Goal: Task Accomplishment & Management: Complete application form

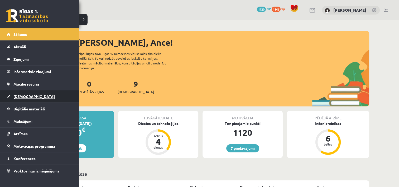
click at [24, 97] on span "[DEMOGRAPHIC_DATA]" at bounding box center [33, 96] width 41 height 5
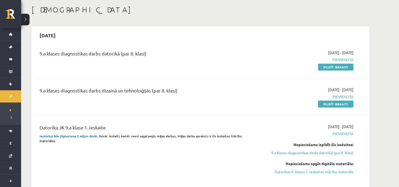
scroll to position [26, 0]
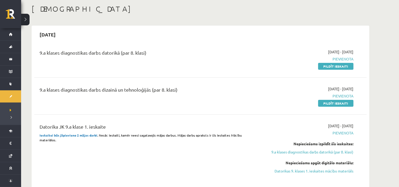
drag, startPoint x: 335, startPoint y: 103, endPoint x: 229, endPoint y: 17, distance: 137.0
click at [335, 103] on link "Pildīt ieskaiti" at bounding box center [335, 103] width 35 height 7
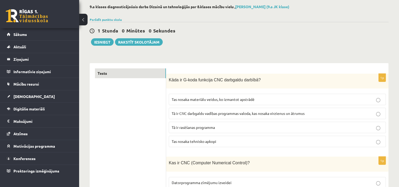
scroll to position [53, 0]
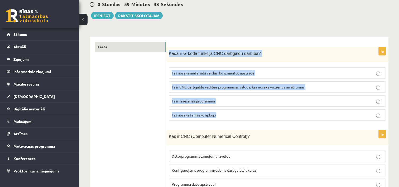
drag, startPoint x: 167, startPoint y: 52, endPoint x: 244, endPoint y: 111, distance: 96.1
click at [244, 111] on div "1p Kāda ir G-koda funkcija CNC darbgaldu darbībā? Tas nosaka materiālu veidus, …" at bounding box center [277, 86] width 222 height 78
copy div "Kāda ir G-koda funkcija CNC darbgaldu darbībā? Tas nosaka materiālu veidus, ko …"
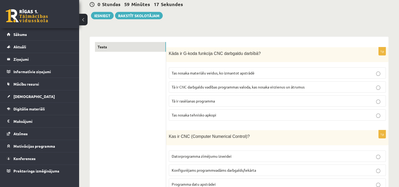
drag, startPoint x: 152, startPoint y: 86, endPoint x: 160, endPoint y: 89, distance: 9.0
click at [206, 85] on span "Tā ir CNC darbgaldu vadības programmas valoda, kas nosaka virzienus un ātrumus" at bounding box center [238, 86] width 133 height 5
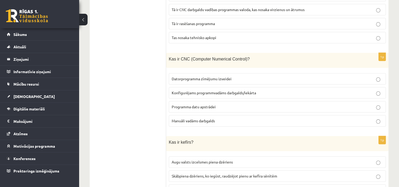
scroll to position [132, 0]
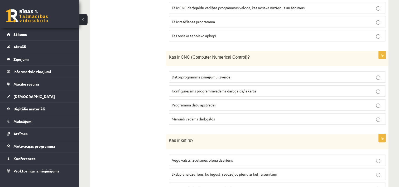
click at [204, 89] on span "Konfigurējams programmvadāms darbgalds/iekārta" at bounding box center [214, 90] width 84 height 5
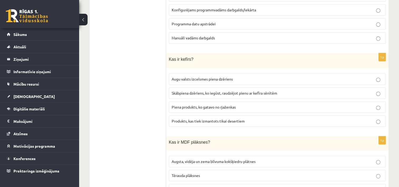
scroll to position [211, 0]
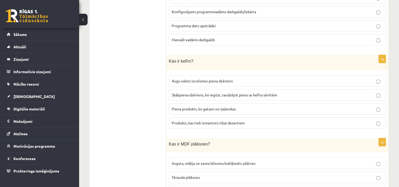
click at [197, 106] on p "Piena produkts, ko gatavo no rjaženkas" at bounding box center [277, 109] width 211 height 6
click at [213, 92] on span "Skābpiena dzēriens, ko iegūst, raudzējot pienu ar kefīra sēnītēm" at bounding box center [224, 94] width 105 height 5
click at [211, 106] on span "Piena produkts, ko gatavo no rjaženkas" at bounding box center [204, 108] width 64 height 5
click at [218, 93] on span "Skābpiena dzēriens, ko iegūst, raudzējot pienu ar kefīra sēnītēm" at bounding box center [224, 94] width 105 height 5
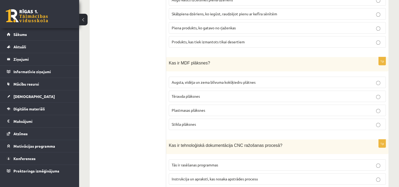
scroll to position [290, 0]
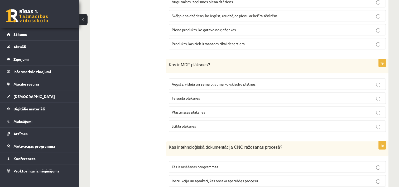
click at [205, 81] on span "Augsta, vidēja un zema blīvuma kokšķiedru plātnes" at bounding box center [214, 83] width 84 height 5
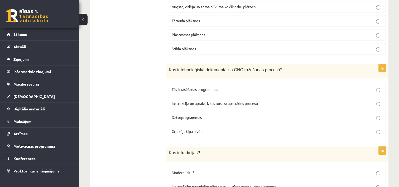
scroll to position [369, 0]
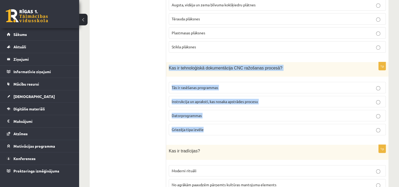
drag, startPoint x: 168, startPoint y: 63, endPoint x: 241, endPoint y: 123, distance: 94.4
click at [241, 123] on div "1p Kas ir tehnoloģiskā dokumentācija CNC ražošanas procesā? Tās ir rasēšanas pr…" at bounding box center [277, 100] width 222 height 77
copy div "Kas ir tehnoloģiskā dokumentācija CNC ražošanas procesā? Tās ir rasēšanas progr…"
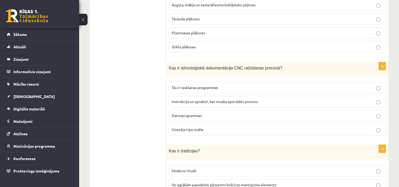
click at [226, 99] on span "Instrukcija un apraksti, kas nosaka apstrādes procesu" at bounding box center [215, 101] width 86 height 5
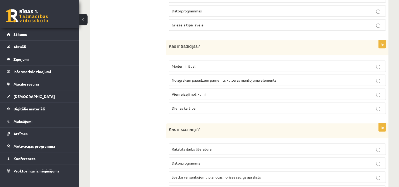
scroll to position [474, 0]
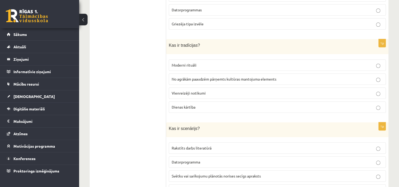
click at [222, 76] on span "No agrākām paaudzēm pārņemts kultūras mantojuma elements" at bounding box center [224, 78] width 105 height 5
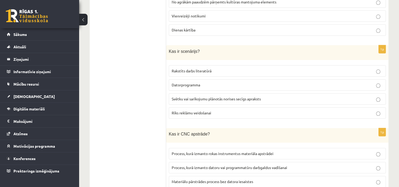
scroll to position [554, 0]
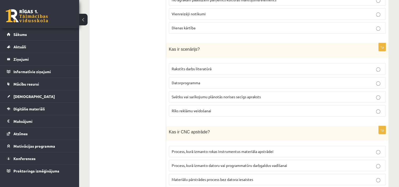
click at [210, 94] on span "Svētku vai sarīkojumu plānotās norises secīgs apraksts" at bounding box center [216, 96] width 89 height 5
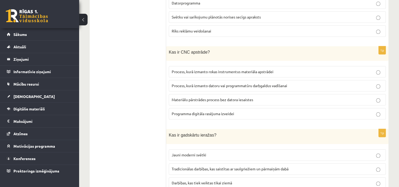
scroll to position [633, 0]
click at [204, 84] on span "Process, kurā izmanto datoru vai programmatūru darbgaldus vadīšanai" at bounding box center [229, 86] width 115 height 5
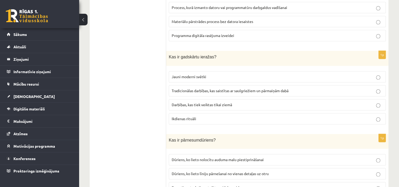
scroll to position [712, 0]
click at [198, 88] on span "Tradicionālas darbības, kas saistītas ar saulgriežiem un pārmaiņām dabā" at bounding box center [230, 90] width 117 height 5
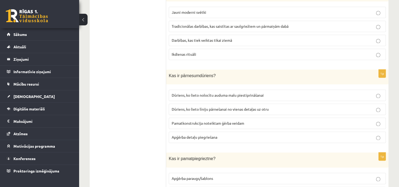
scroll to position [791, 0]
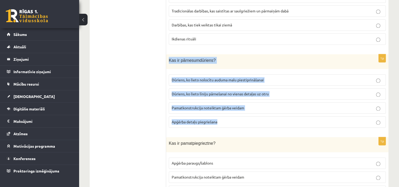
drag, startPoint x: 169, startPoint y: 52, endPoint x: 232, endPoint y: 114, distance: 88.2
click at [232, 114] on div "1p Kas ir pārnesumdūriens? Dūriens, ko lieto nolocītu auduma malu piestiprināša…" at bounding box center [277, 93] width 222 height 78
copy div "Kas ir pārnesumdūriens? Dūriens, ko lieto nolocītu auduma malu piestiprināšanai…"
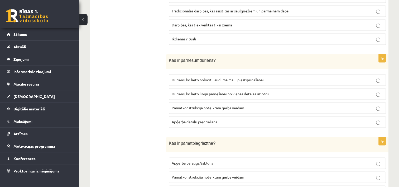
click at [209, 91] on span "Dūriens, ko lieto līniju pārnešanai no vienas detaļas uz otru" at bounding box center [220, 93] width 97 height 5
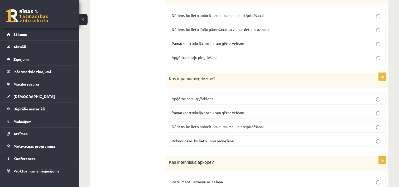
scroll to position [870, 0]
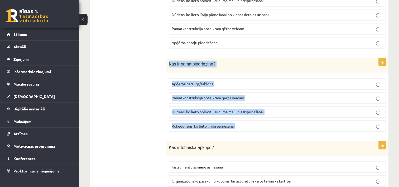
drag, startPoint x: 169, startPoint y: 55, endPoint x: 239, endPoint y: 116, distance: 93.4
click at [239, 116] on div "1p Kas ir pamatpiegrieztne? Apģērba paraugs/šablons Pamatkonstrukcija noteiktam…" at bounding box center [277, 97] width 222 height 78
copy div "Kas ir pamatpiegrieztne? Apģērba paraugs/šablons Pamatkonstrukcija noteiktam ģē…"
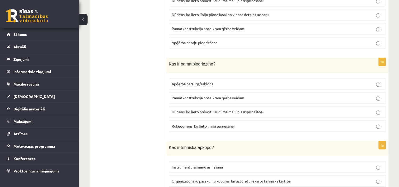
click at [193, 95] on span "Pamatkonstrukcija noteiktam ģērba veidam" at bounding box center [208, 97] width 72 height 5
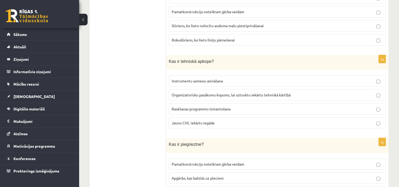
scroll to position [949, 0]
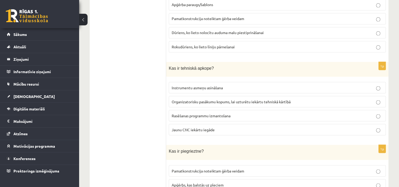
click at [197, 99] on span "Organizatorisku pasākumu kopums, lai uzturētu iekārtu tehniskā kārtībā" at bounding box center [231, 101] width 119 height 5
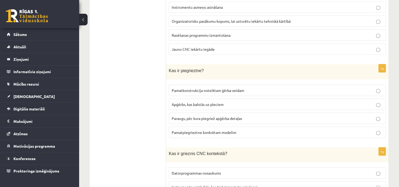
scroll to position [1028, 0]
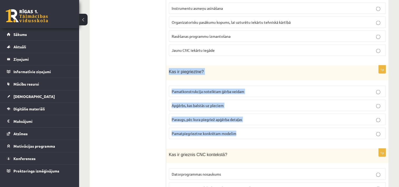
drag, startPoint x: 167, startPoint y: 60, endPoint x: 238, endPoint y: 123, distance: 94.9
click at [238, 123] on div "1p Kas ir piegrieztne? Pamatkonstrukcija noteiktam ģērba veidam Apģērbs, kas ba…" at bounding box center [277, 104] width 222 height 78
copy div "Kas ir piegrieztne? Pamatkonstrukcija noteiktam ģērba veidam Apģērbs, kas balst…"
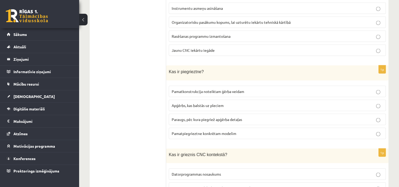
click at [202, 117] on span "Paraugs, pēc kura piegriež apģērba detaļas" at bounding box center [207, 119] width 70 height 5
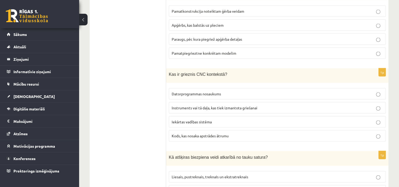
scroll to position [1107, 0]
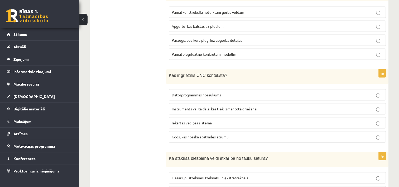
click at [196, 106] on span "Instruments vai tā daļa, kas tiek izmantota griešanai" at bounding box center [215, 108] width 86 height 5
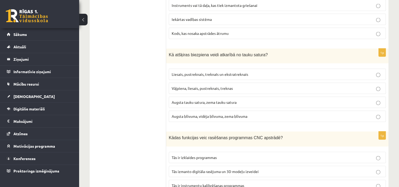
scroll to position [1213, 0]
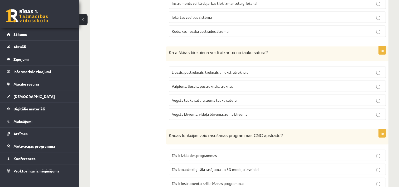
click at [214, 98] on span "Augsta tauku satura, zema tauku satura" at bounding box center [204, 100] width 65 height 5
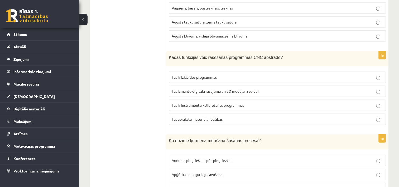
scroll to position [1292, 0]
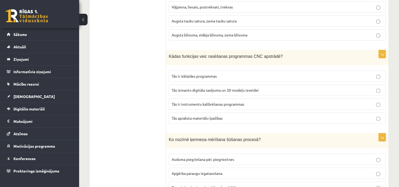
click at [193, 88] on span "Tās izmanto digitāla rasējuma un 3D modeļu izveidei" at bounding box center [215, 90] width 87 height 5
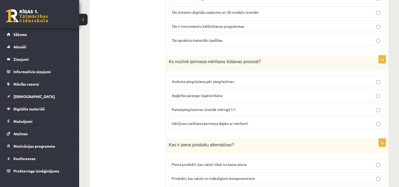
scroll to position [1371, 0]
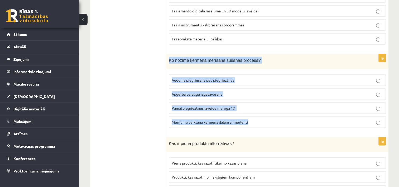
drag, startPoint x: 168, startPoint y: 45, endPoint x: 252, endPoint y: 111, distance: 107.0
click at [252, 111] on div "1p Ko nozīmē ķermeņa mērīšana šūšanas procesā? Auduma piegriešana pēc piegriezt…" at bounding box center [277, 93] width 222 height 78
copy div "Ko nozīmē ķermeņa mērīšana šūšanas procesā? Auduma piegriešana pēc piegrieztnes…"
click at [167, 116] on div "1p Ko nozīmē ķermeņa mērīšana šūšanas procesā? Auduma piegriešana pēc piegriezt…" at bounding box center [277, 93] width 222 height 78
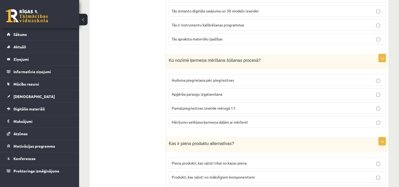
click at [190, 119] on span "Mērījumu veikšana ķermeņa daļām ar mērlenti" at bounding box center [210, 121] width 76 height 5
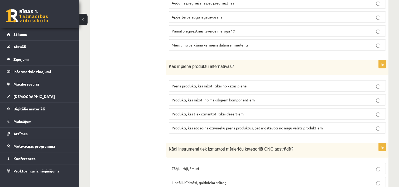
scroll to position [1450, 0]
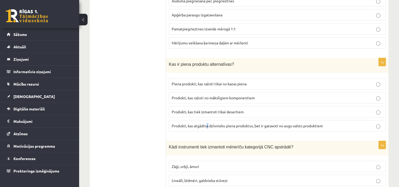
click at [208, 123] on span "Produkti, kas atgādina dzīvnieku piena produktus, bet ir gatavoti no augu valst…" at bounding box center [247, 125] width 151 height 5
drag, startPoint x: 208, startPoint y: 110, endPoint x: 194, endPoint y: 111, distance: 13.7
click at [194, 123] on span "Produkti, kas atgādina dzīvnieku piena produktus, bet ir gatavoti no augu valst…" at bounding box center [247, 125] width 151 height 5
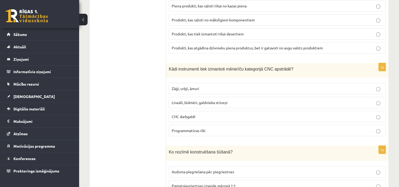
scroll to position [1529, 0]
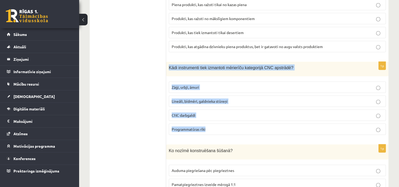
drag, startPoint x: 168, startPoint y: 52, endPoint x: 249, endPoint y: 113, distance: 101.2
click at [249, 113] on div "1p Kādi instrumenti tiek izmantoti mērierīču kategorijā CNC apstrādē? Zāģi, urb…" at bounding box center [277, 100] width 222 height 77
copy div "Kādi instrumenti tiek izmantoti mērierīču kategorijā CNC apstrādē? Zāģi, urbji,…"
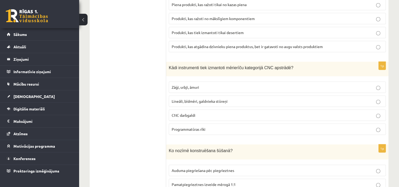
click at [178, 99] on span "Lineāli, bīdmēri, galdnieka stūreņi" at bounding box center [200, 101] width 56 height 5
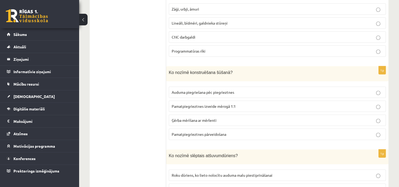
scroll to position [1608, 0]
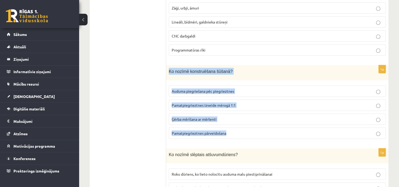
drag, startPoint x: 168, startPoint y: 54, endPoint x: 233, endPoint y: 119, distance: 92.3
click at [233, 119] on div "1p Ko nozīmē konstruēšana šūšanā? Auduma piegriešana pēc piegrieztnes Pamatpieg…" at bounding box center [277, 104] width 222 height 78
copy div "Ko nozīmē konstruēšana šūšanā? Auduma piegriešana pēc piegrieztnes Pamatpiegrie…"
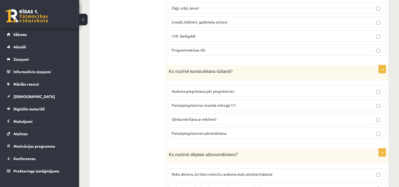
click at [193, 103] on span "Pamatpiegrieztnes izveide mērogā 1:1" at bounding box center [204, 105] width 64 height 5
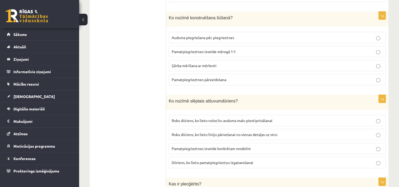
scroll to position [1687, 0]
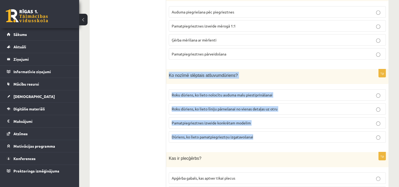
drag, startPoint x: 167, startPoint y: 57, endPoint x: 258, endPoint y: 118, distance: 109.2
click at [258, 118] on div "1p Ko nozīmē slēptais atšuvumdūriens? Roku dūriens, ko lieto nolocītu auduma ma…" at bounding box center [277, 108] width 222 height 78
copy div "Ko nozīmē slēptais atšuvumdūriens? Roku dūriens, ko lieto nolocītu auduma malu …"
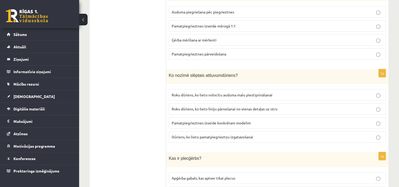
click at [199, 92] on span "Roku dūriens, ko lieto nolocītu auduma malu piestiprināšanai" at bounding box center [222, 94] width 101 height 5
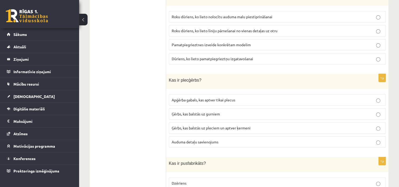
scroll to position [1766, 0]
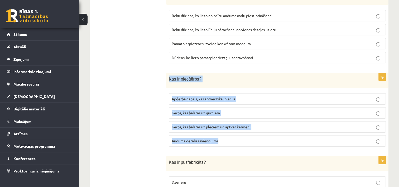
drag, startPoint x: 167, startPoint y: 60, endPoint x: 228, endPoint y: 118, distance: 84.5
click at [228, 118] on div "1p Kas ir plecģērbs? Apģērba gabals, kas aptver tikai plecus Ģērbs, kas balstās…" at bounding box center [277, 112] width 222 height 78
copy div "Kas ir plecģērbs? Apģērba gabals, kas aptver tikai plecus Ģērbs, kas balstās uz…"
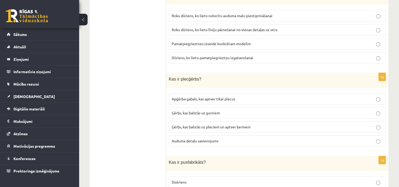
click at [190, 124] on span "Ģērbs, kas balstās uz pleciem un aptver ķermeni" at bounding box center [211, 126] width 79 height 5
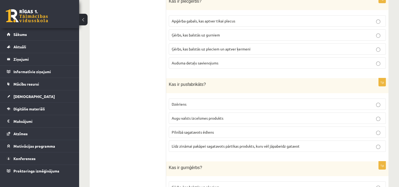
scroll to position [1845, 0]
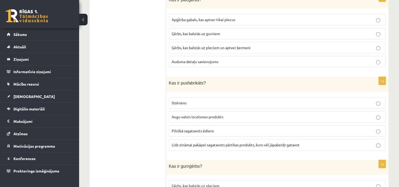
click at [190, 142] on span "Līdz zināmai pakāpei sagatavots pārtikas produkts, kuru vēl jāpabeidz gatavot" at bounding box center [236, 144] width 128 height 5
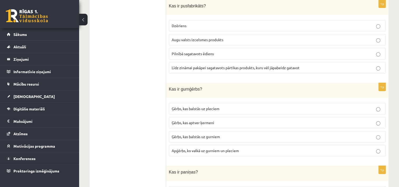
scroll to position [1924, 0]
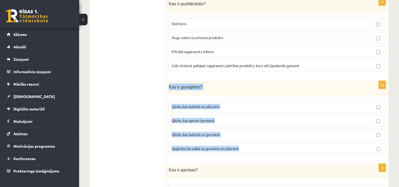
drag, startPoint x: 169, startPoint y: 66, endPoint x: 243, endPoint y: 130, distance: 97.6
click at [243, 130] on div "1p Kas ir gurnģērbs? Ģērbs, kas balstās uz pleciem Ģērbs, kas aptver ķermeni Ģē…" at bounding box center [277, 120] width 222 height 78
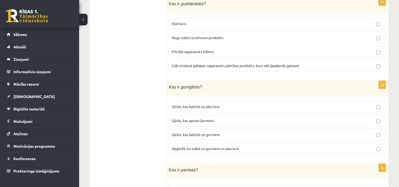
click at [196, 132] on span "Ģērbs, kas balstās uz gurniem" at bounding box center [196, 134] width 48 height 5
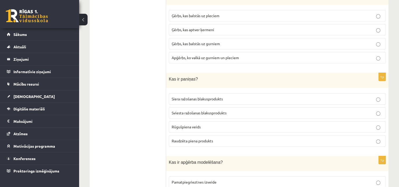
scroll to position [2030, 0]
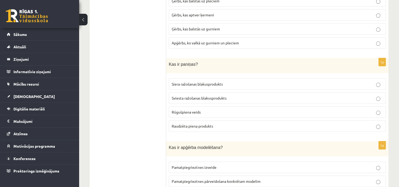
click at [190, 95] on span "Sviesta ražošanas blakusprodukts" at bounding box center [199, 97] width 55 height 5
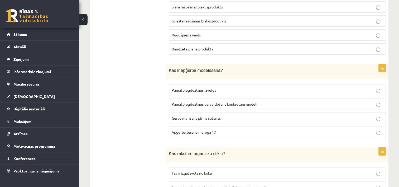
scroll to position [2109, 0]
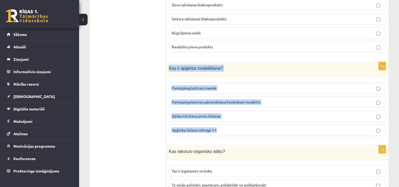
drag, startPoint x: 168, startPoint y: 46, endPoint x: 236, endPoint y: 111, distance: 93.2
click at [236, 111] on div "1p Kas ir apģērba modelēšana? Pamatpiegrieztnes izveide Pamatpiegrieztnes pārve…" at bounding box center [277, 101] width 222 height 78
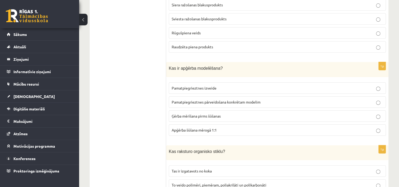
click at [196, 99] on span "Pamatpiegrieztnes pārveidošana konkrētam modelim" at bounding box center [216, 101] width 89 height 5
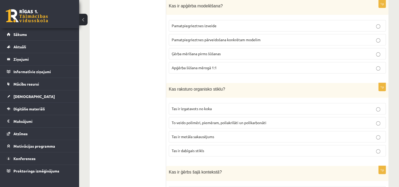
scroll to position [2188, 0]
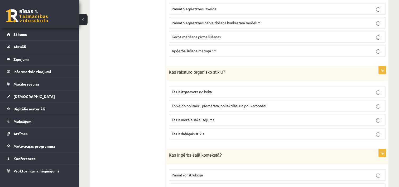
click at [201, 103] on span "To veido polimēri, piemēram, poliakrilāti un polikarbonāti" at bounding box center [219, 105] width 95 height 5
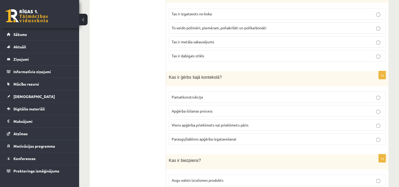
scroll to position [2267, 0]
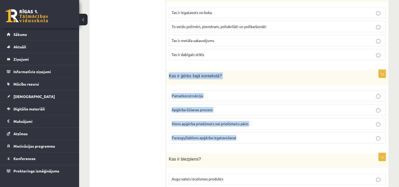
drag, startPoint x: 169, startPoint y: 52, endPoint x: 238, endPoint y: 113, distance: 92.6
click at [238, 113] on div "1p Kas ir ģērbs šajā kontekstā? Pamatkonstrukcija Apģērba šūšanas process Viens…" at bounding box center [277, 109] width 222 height 78
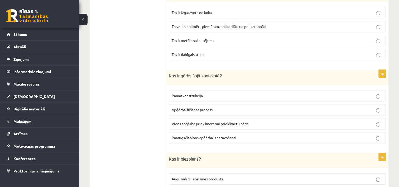
click at [193, 121] on p "Viens apģērba priekšmets vai priekšmetu pāris" at bounding box center [277, 124] width 211 height 6
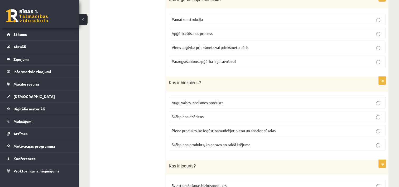
scroll to position [2346, 0]
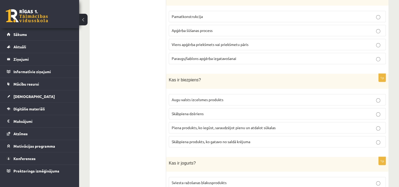
click at [190, 125] on span "Piena produkts, ko iegūst, saraudzējot pienu un atdalot sūkalas" at bounding box center [224, 127] width 104 height 5
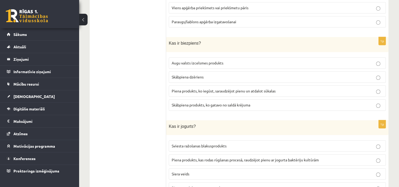
scroll to position [2383, 0]
click at [198, 157] on span "Piena produkts, kas rodas rūgšanas procesā, raudzējot pienu ar jogurta baktērij…" at bounding box center [245, 159] width 147 height 5
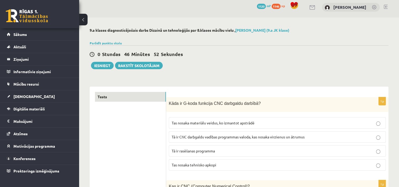
scroll to position [0, 0]
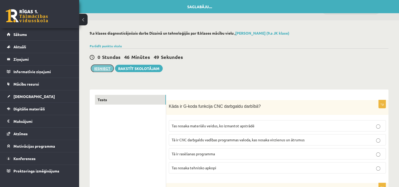
click at [107, 69] on button "Iesniegt" at bounding box center [102, 68] width 23 height 7
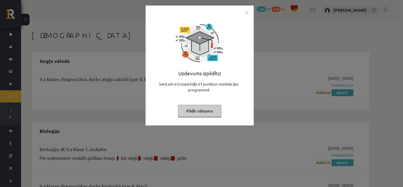
click at [202, 109] on button "Pildīt nākamo" at bounding box center [199, 111] width 43 height 12
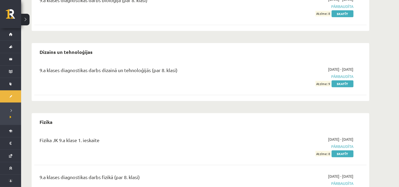
scroll to position [185, 0]
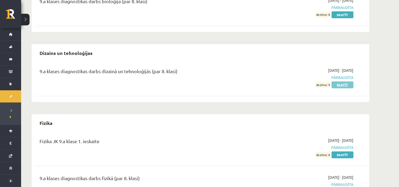
click at [338, 84] on link "Skatīt" at bounding box center [342, 84] width 22 height 7
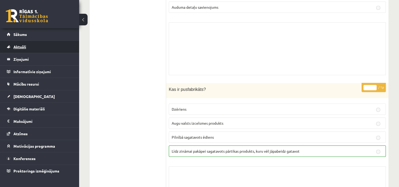
scroll to position [3085, 0]
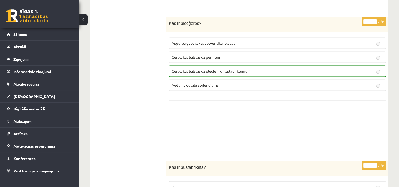
click at [86, 20] on button at bounding box center [83, 20] width 8 height 12
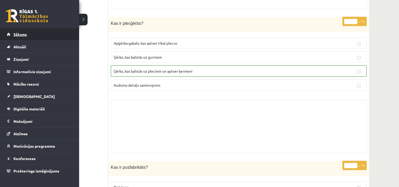
click at [24, 33] on span "Sākums" at bounding box center [19, 34] width 13 height 5
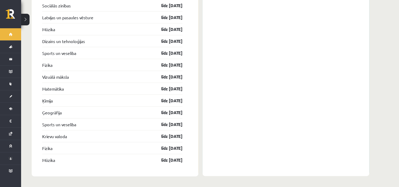
scroll to position [1145, 0]
